Goal: Information Seeking & Learning: Check status

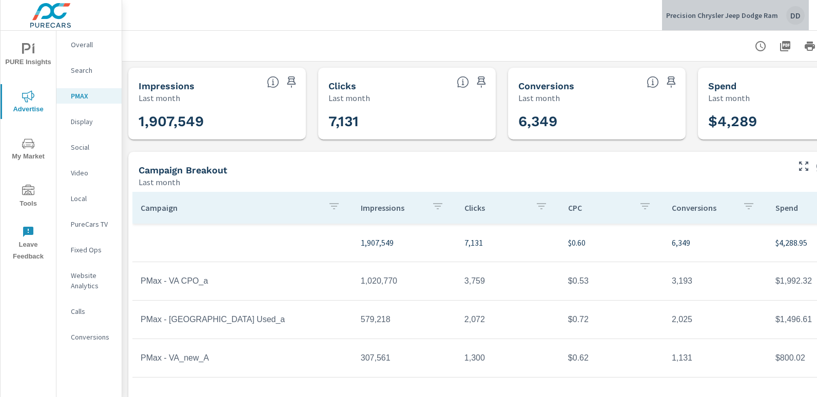
click at [803, 26] on button "Precision Chrysler Jeep Dodge Ram DD" at bounding box center [735, 15] width 147 height 30
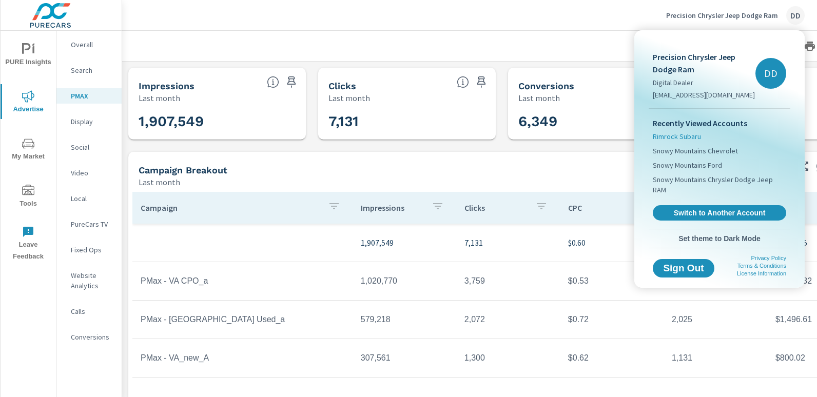
click at [687, 133] on span "Rimrock Subaru" at bounding box center [677, 136] width 48 height 10
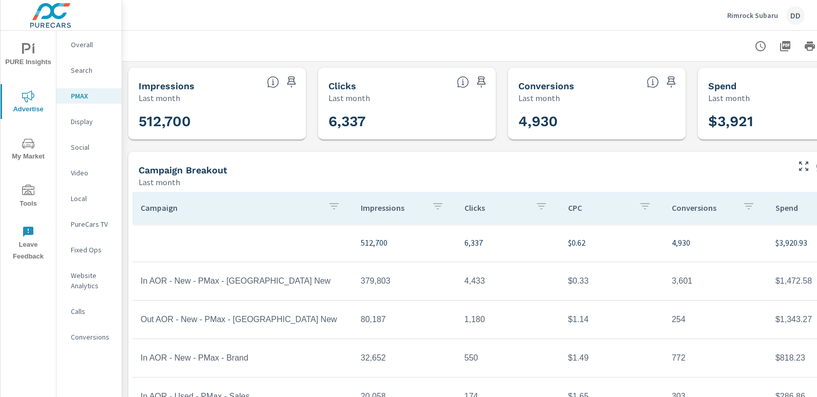
scroll to position [0, 72]
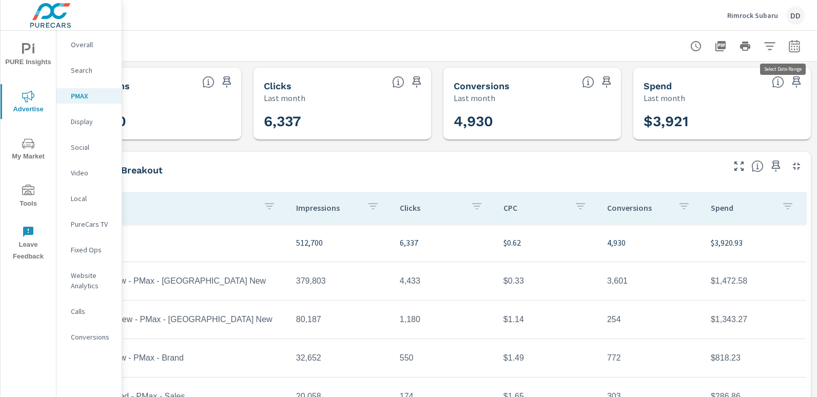
click at [792, 51] on icon "button" at bounding box center [794, 46] width 11 height 12
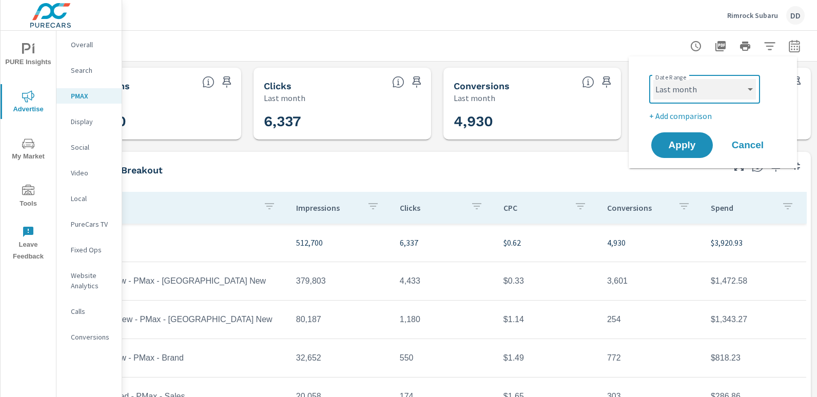
click at [721, 94] on select "Custom [DATE] Last week Last 7 days Last 14 days Last 30 days Last 45 days Last…" at bounding box center [704, 89] width 103 height 21
click at [653, 79] on select "Custom [DATE] Last week Last 7 days Last 14 days Last 30 days Last 45 days Last…" at bounding box center [704, 89] width 103 height 21
select select "Month to date"
click at [683, 161] on div "Date Range Custom [DATE] Last week Last 7 days Last 14 days Last 30 days Last 4…" at bounding box center [713, 112] width 168 height 112
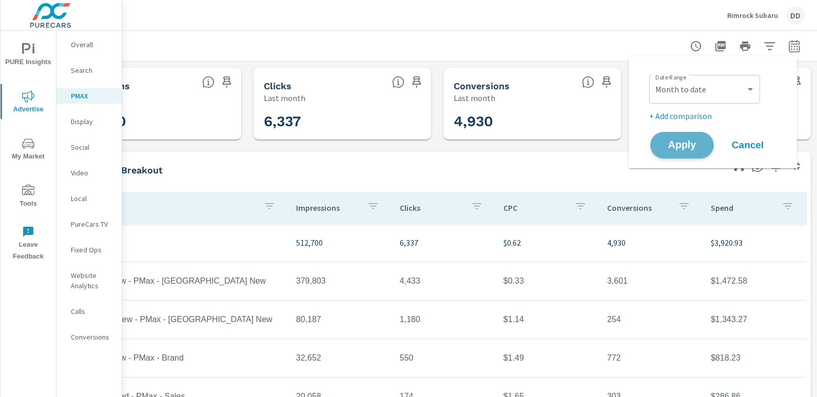
click at [682, 156] on button "Apply" at bounding box center [682, 145] width 64 height 27
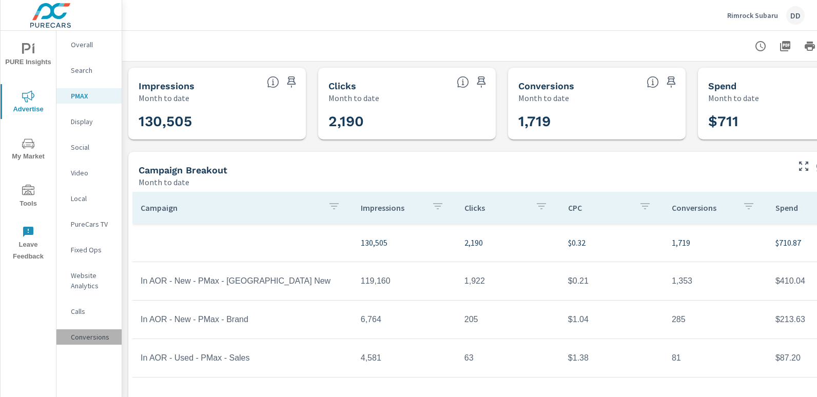
click at [87, 339] on p "Conversions" at bounding box center [92, 337] width 43 height 10
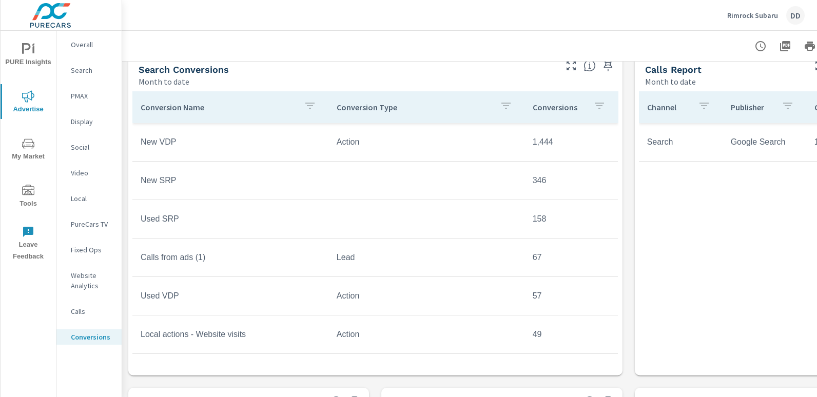
scroll to position [442, 0]
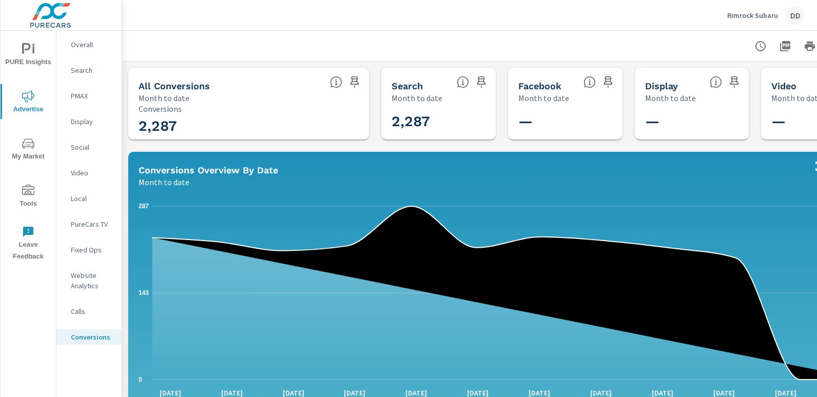
scroll to position [0, 72]
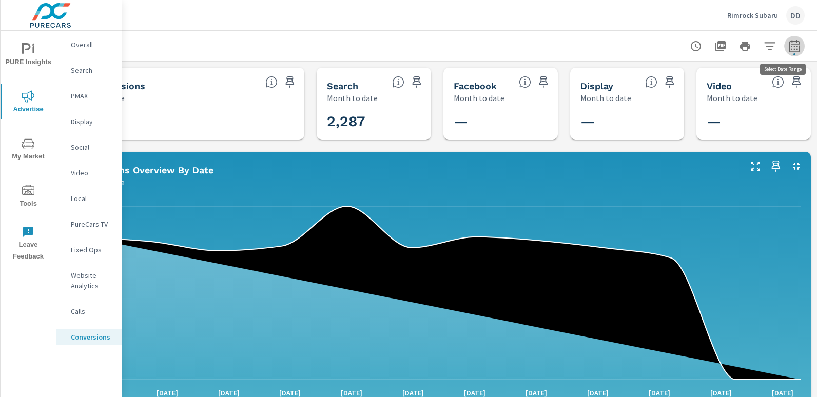
click at [791, 46] on icon "button" at bounding box center [794, 48] width 7 height 4
select select "Month to date"
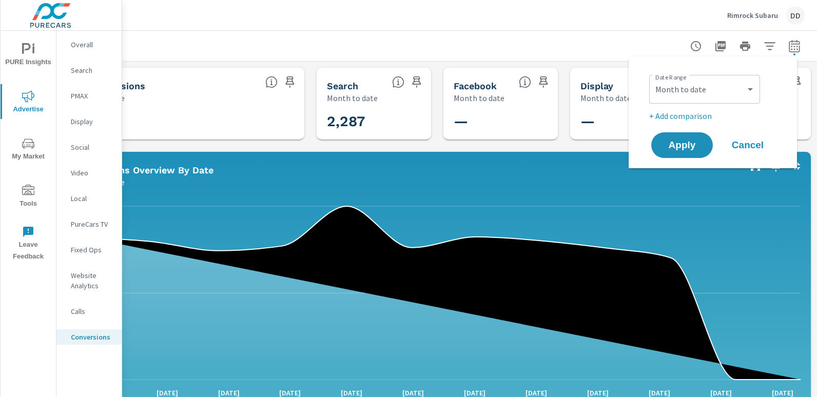
click at [693, 111] on p "+ Add comparison" at bounding box center [714, 116] width 131 height 12
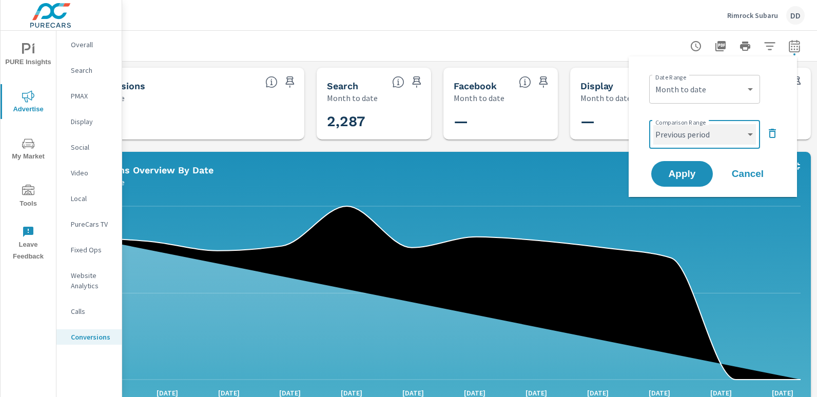
click at [684, 138] on select "Custom Previous period Previous month Previous year" at bounding box center [704, 134] width 103 height 21
click at [653, 124] on select "Custom Previous period Previous month Previous year" at bounding box center [704, 134] width 103 height 21
select select "custom"
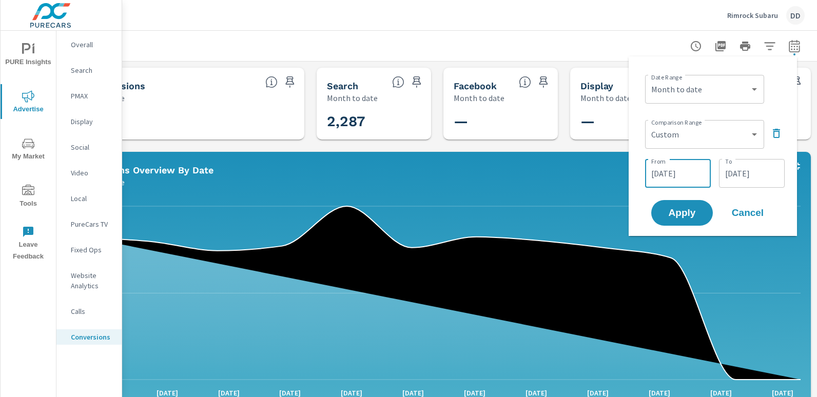
click at [678, 169] on input "[DATE]" at bounding box center [677, 173] width 57 height 21
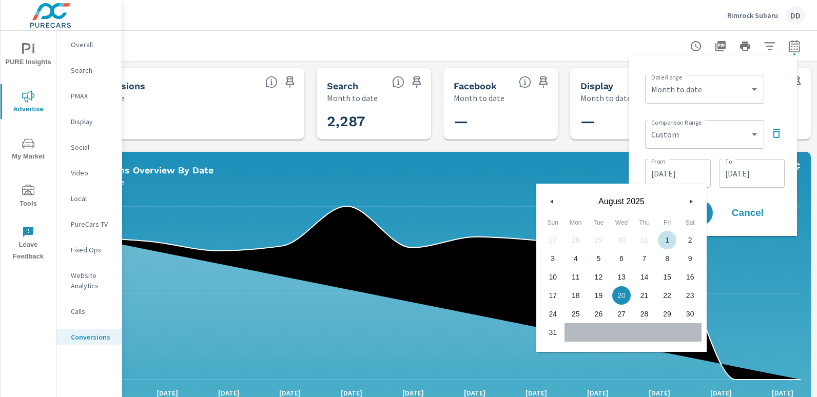
click at [668, 236] on span "1" at bounding box center [667, 240] width 23 height 13
type input "[DATE]"
click at [739, 181] on input "[DATE]" at bounding box center [751, 173] width 57 height 21
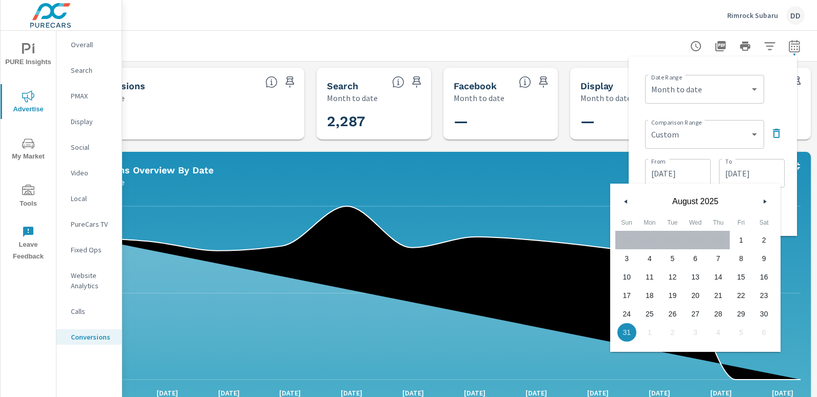
click at [670, 277] on span "12" at bounding box center [672, 277] width 23 height 13
type input "[DATE]"
click at [775, 106] on div "Date Range Custom [DATE] Last week Last 7 days Last 14 days Last 30 days Last 4…" at bounding box center [713, 146] width 152 height 163
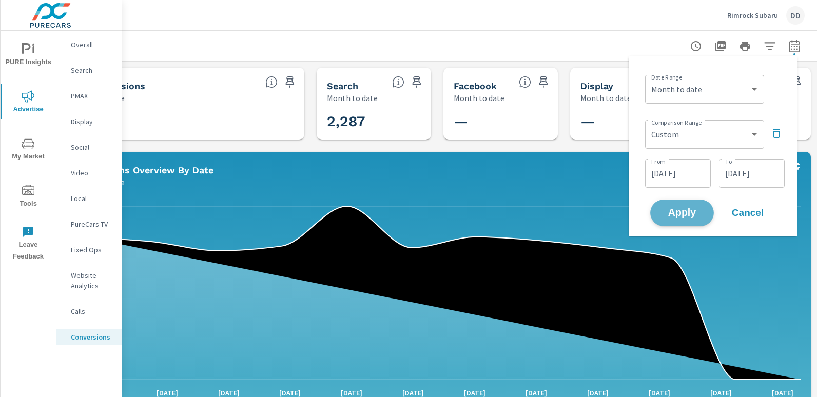
click at [686, 214] on span "Apply" at bounding box center [682, 213] width 42 height 10
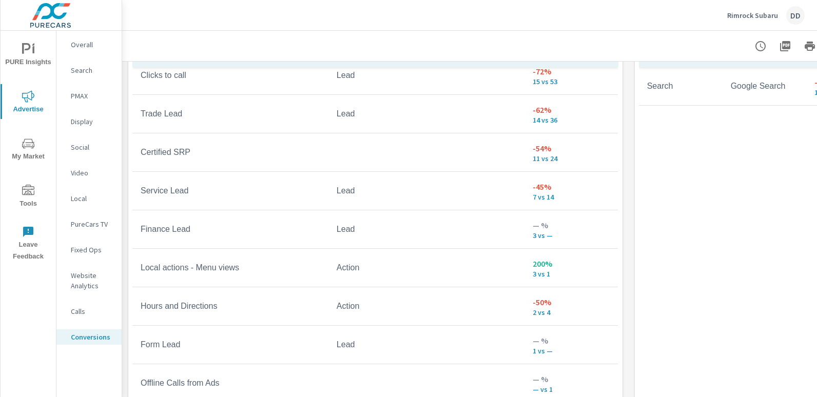
scroll to position [620, 0]
